Goal: Use online tool/utility: Utilize a website feature to perform a specific function

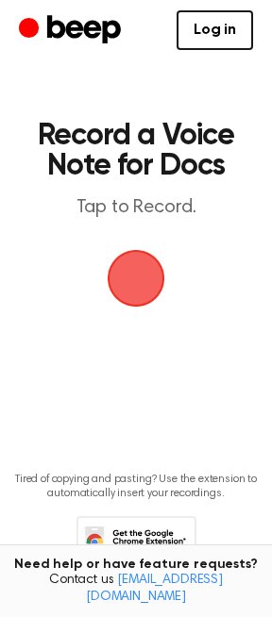
click at [155, 281] on span "button" at bounding box center [135, 278] width 79 height 79
click at [140, 279] on span "button" at bounding box center [135, 278] width 53 height 53
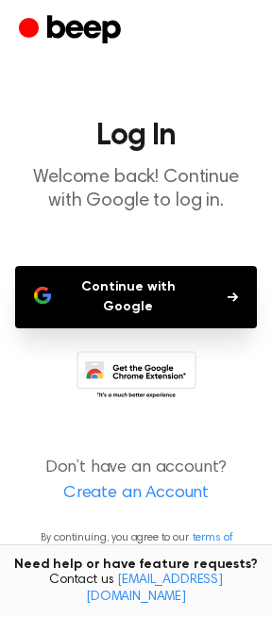
click at [140, 295] on button "Continue with Google" at bounding box center [135, 297] width 241 height 62
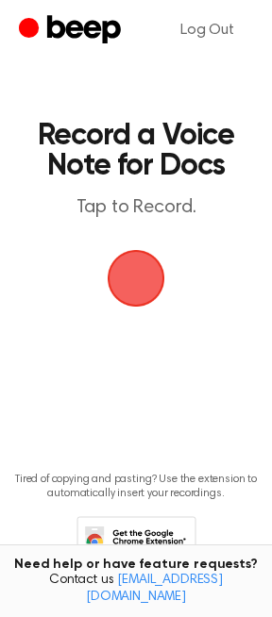
click at [160, 269] on span "button" at bounding box center [135, 278] width 81 height 81
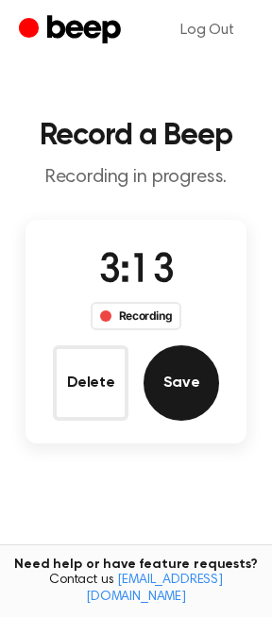
click at [193, 372] on button "Save" at bounding box center [180, 382] width 75 height 75
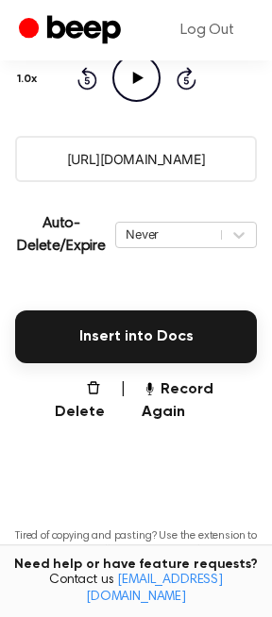
scroll to position [282, 0]
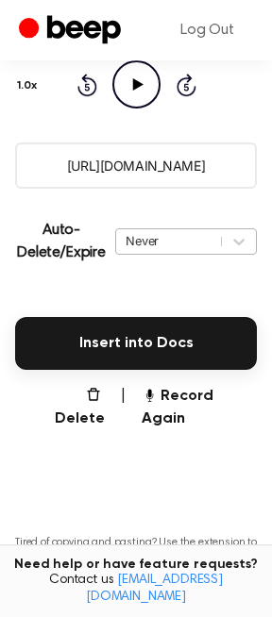
click at [148, 250] on div "Never" at bounding box center [168, 241] width 86 height 18
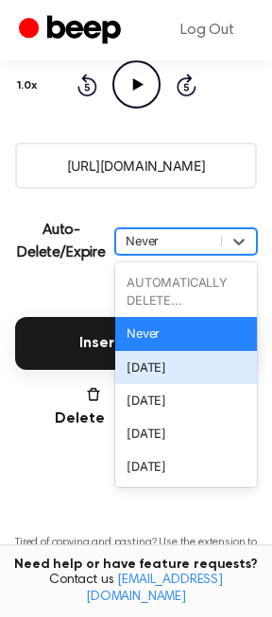
click at [170, 374] on div "In 1 Day" at bounding box center [185, 367] width 141 height 33
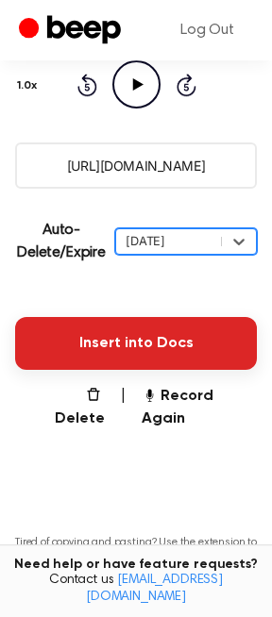
click at [149, 353] on button "Insert into Docs" at bounding box center [135, 343] width 241 height 53
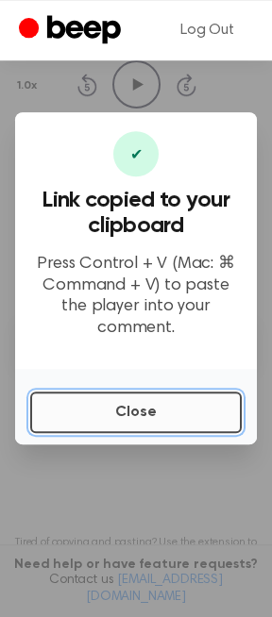
click at [152, 397] on button "Close" at bounding box center [135, 412] width 211 height 42
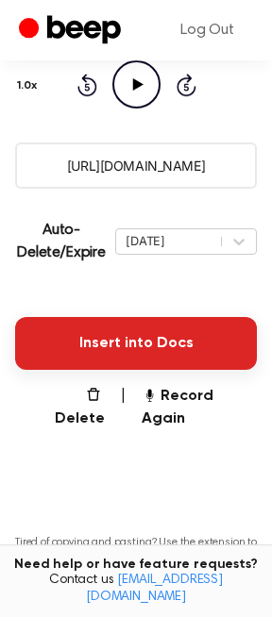
click at [70, 352] on button "Insert into Docs" at bounding box center [135, 343] width 241 height 53
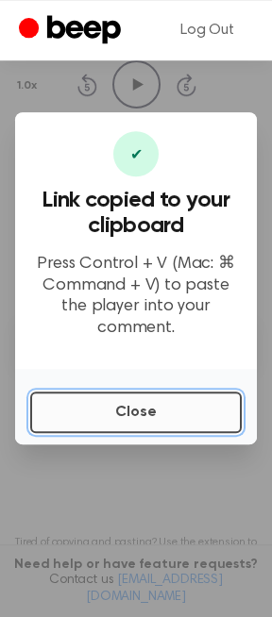
click at [96, 394] on button "Close" at bounding box center [135, 412] width 211 height 42
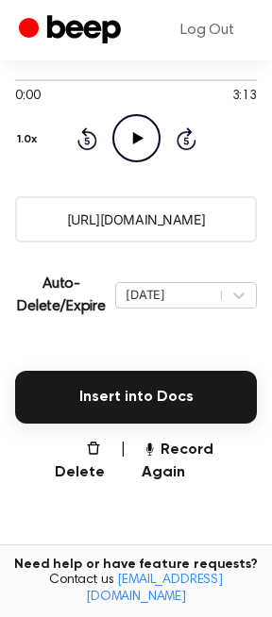
scroll to position [246, 0]
